Goal: Task Accomplishment & Management: Manage account settings

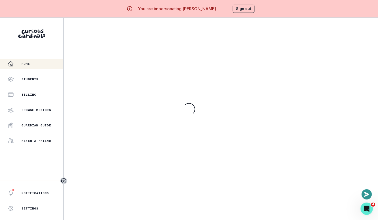
click at [34, 100] on div "Home Students Billing Browse Mentors Guardian Guide Refer a friend" at bounding box center [31, 102] width 63 height 87
click at [34, 97] on div "Billing" at bounding box center [36, 95] width 56 height 6
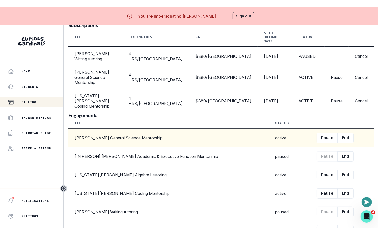
scroll to position [231, 0]
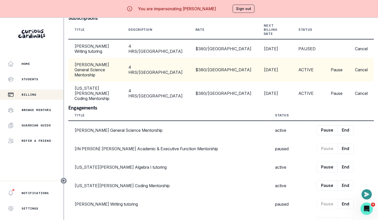
click at [331, 72] on button "Pause" at bounding box center [337, 69] width 12 height 5
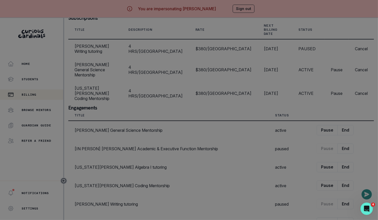
click at [4, 220] on icon "Close" at bounding box center [2, 224] width 4 height 4
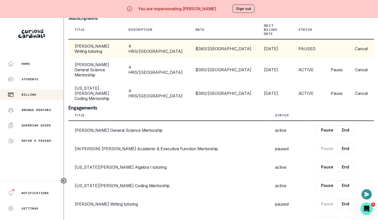
click at [358, 51] on button "Cancel" at bounding box center [361, 48] width 13 height 5
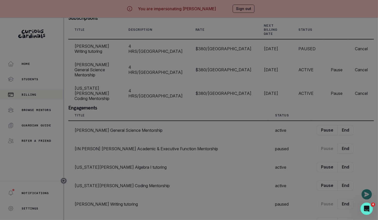
click at [4, 220] on icon "Close" at bounding box center [2, 224] width 4 height 4
